Goal: Contribute content: Add original content to the website for others to see

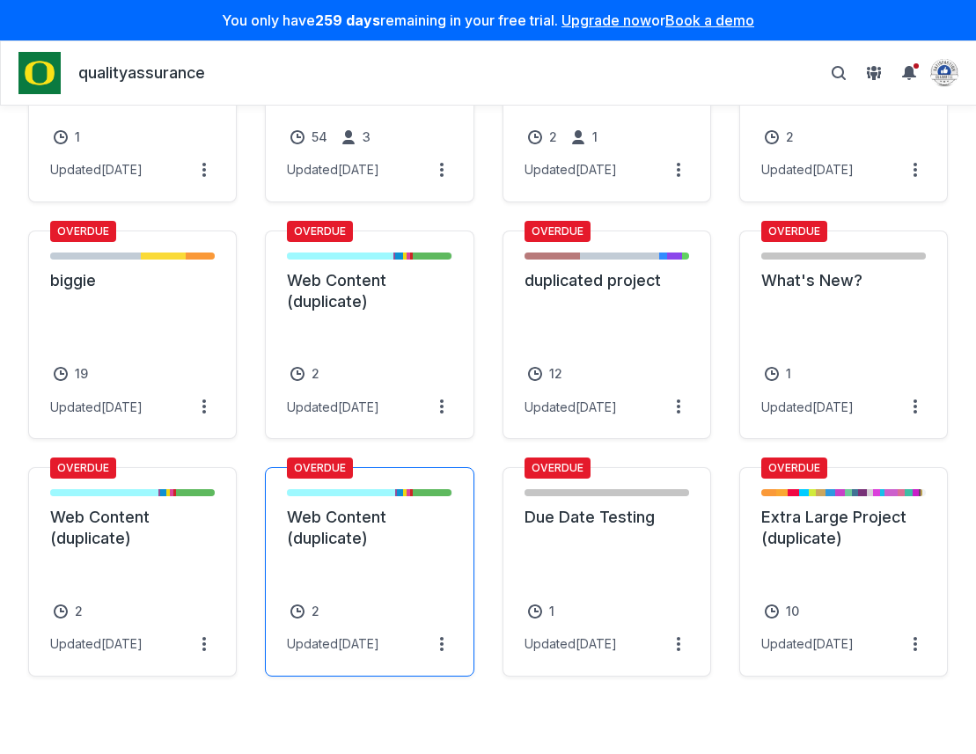
click at [344, 522] on link "Web Content (duplicate)" at bounding box center [369, 528] width 165 height 42
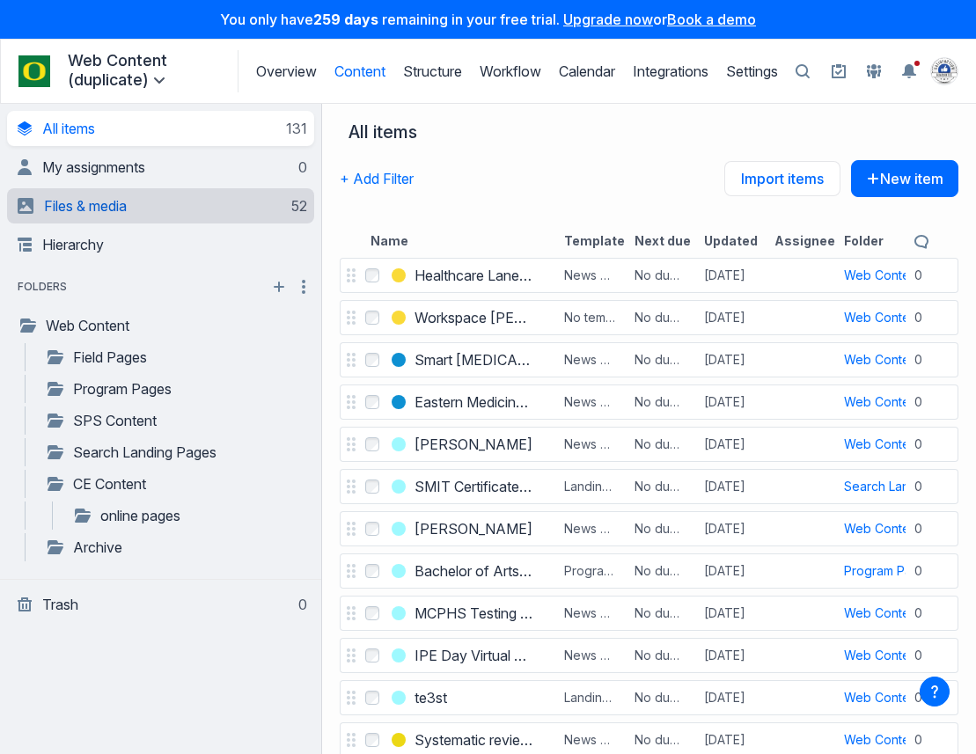
click at [164, 213] on link "Files & media 52" at bounding box center [163, 205] width 290 height 35
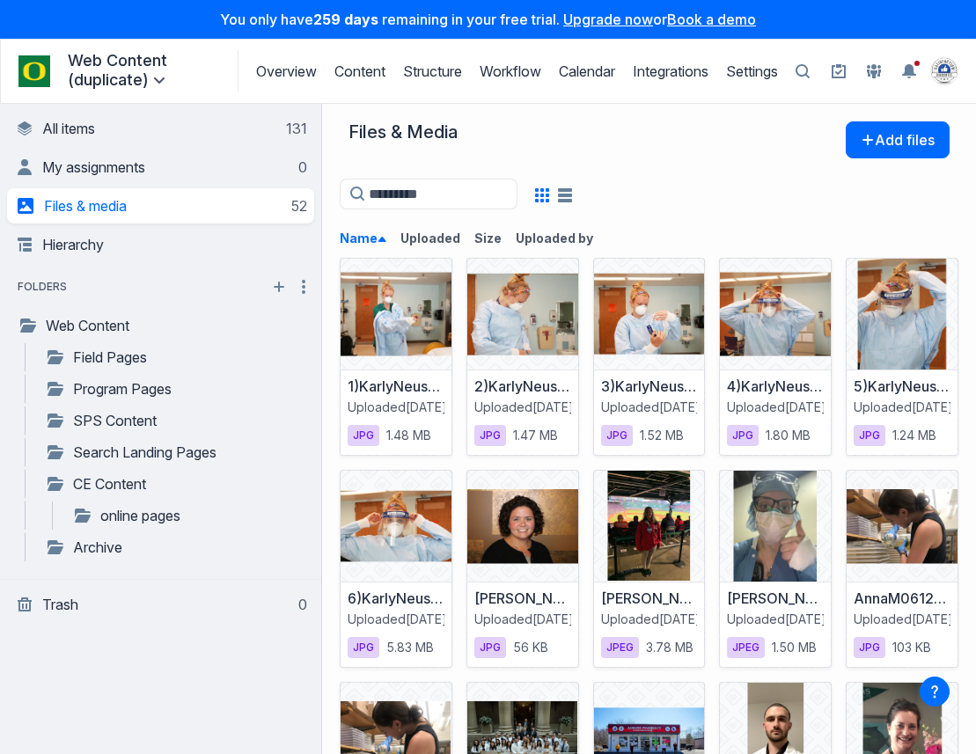
click at [660, 189] on div at bounding box center [649, 193] width 619 height 35
click at [895, 147] on button "Add files" at bounding box center [898, 139] width 104 height 37
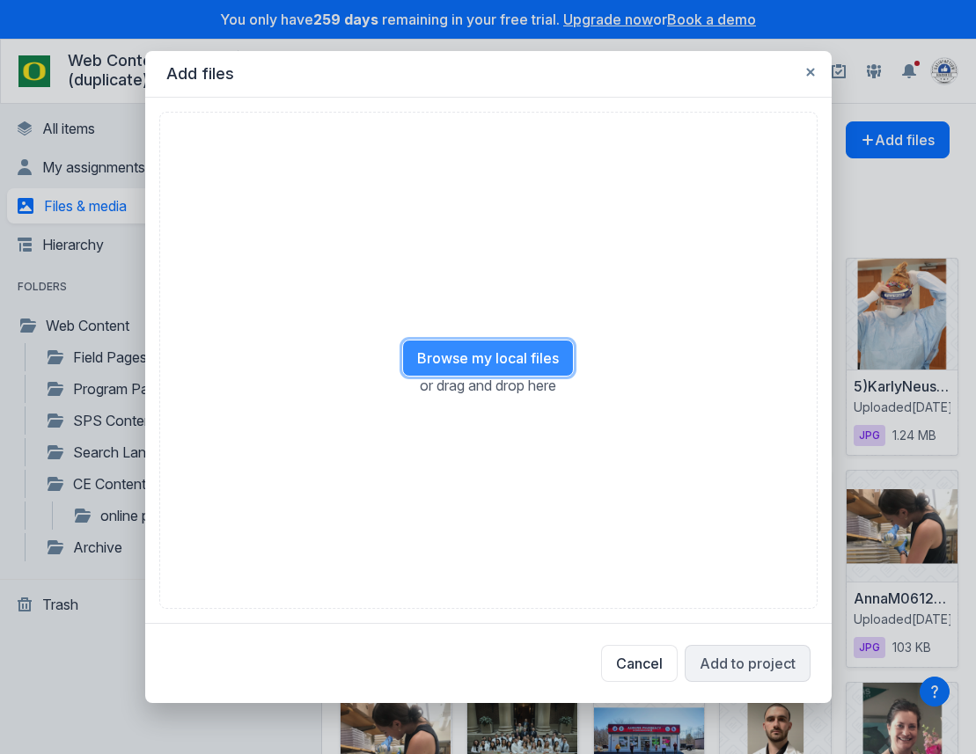
click at [449, 355] on button "Browse my local files" at bounding box center [488, 358] width 172 height 37
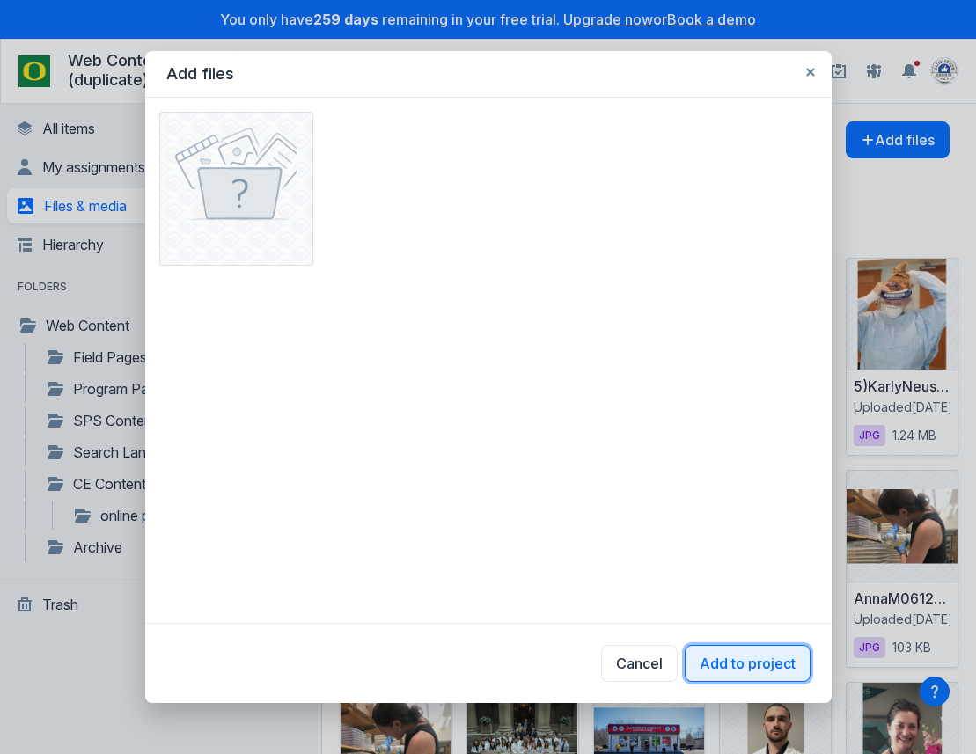
click at [775, 670] on button "Add to project" at bounding box center [748, 663] width 126 height 37
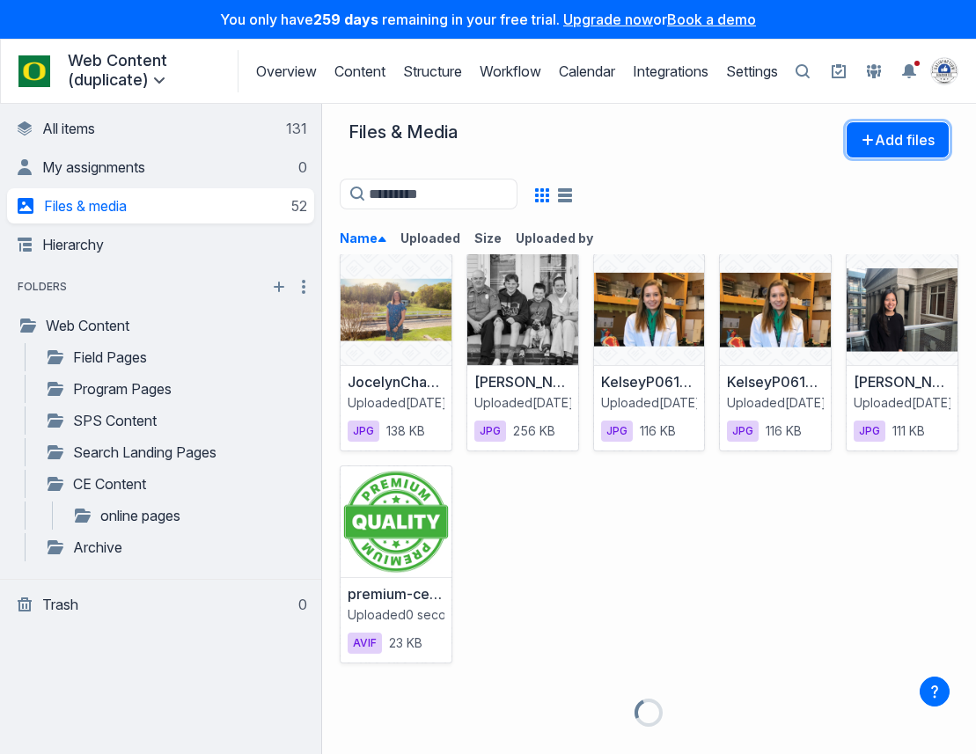
scroll to position [1071, 0]
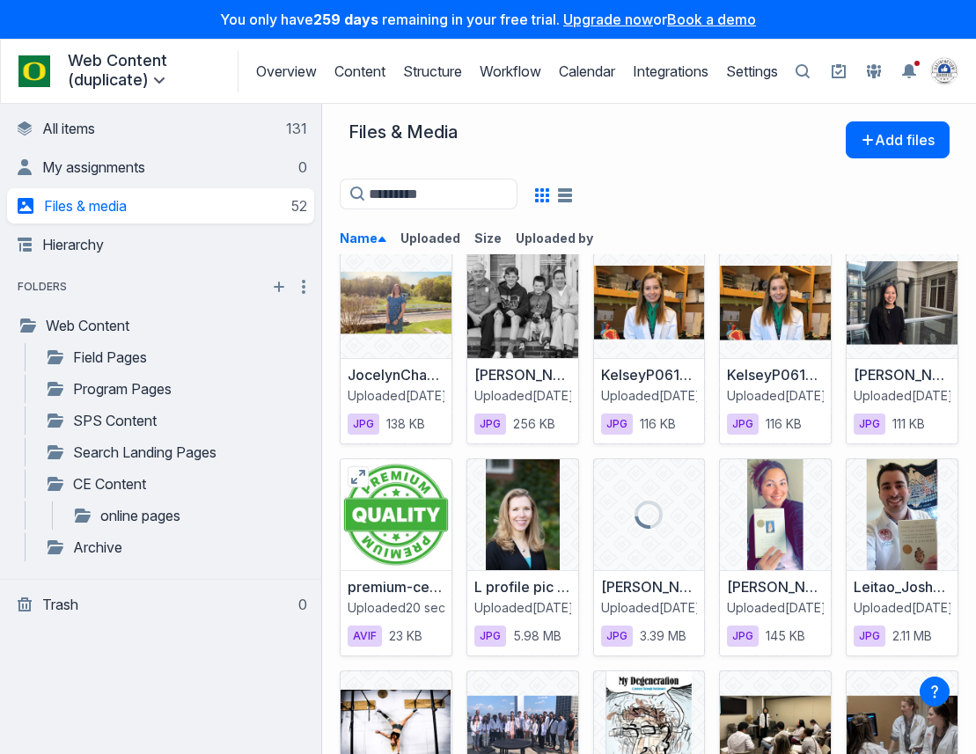
click at [429, 504] on div at bounding box center [396, 515] width 111 height 111
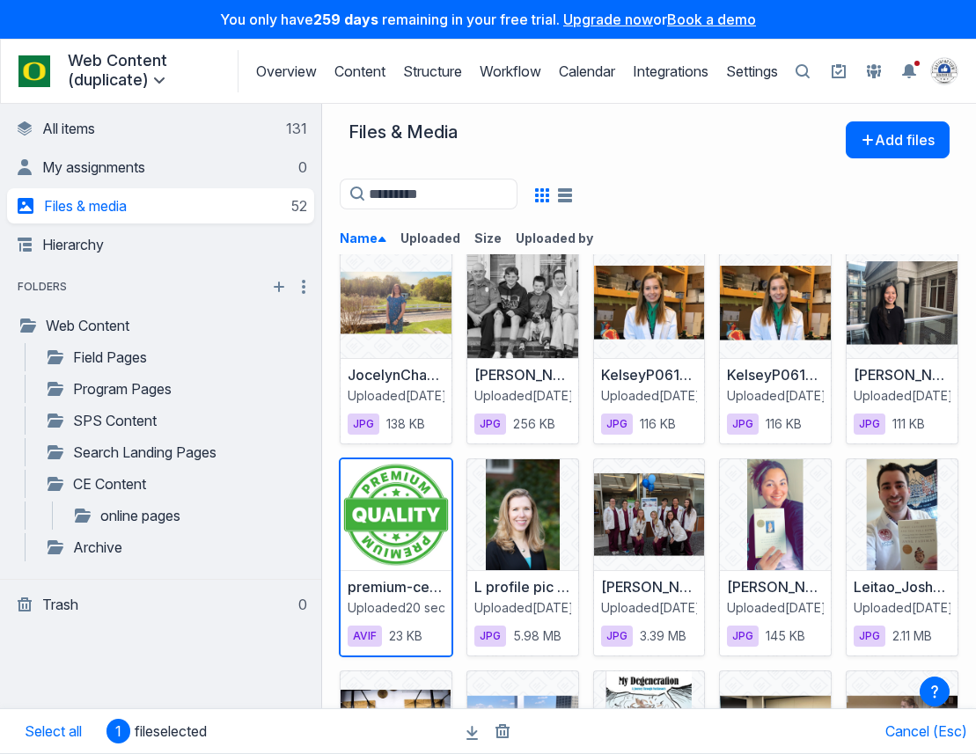
click at [793, 157] on div "Files & Media Add files" at bounding box center [649, 148] width 619 height 55
click at [784, 148] on div "Files & Media Add files" at bounding box center [649, 148] width 619 height 55
